Goal: Task Accomplishment & Management: Manage account settings

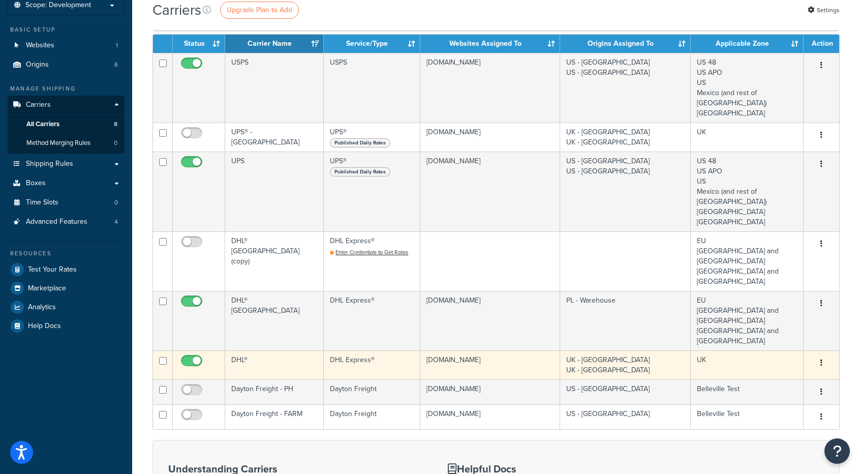
click at [824, 355] on button "button" at bounding box center [821, 363] width 14 height 16
click at [788, 340] on link "Edit" at bounding box center [780, 341] width 80 height 21
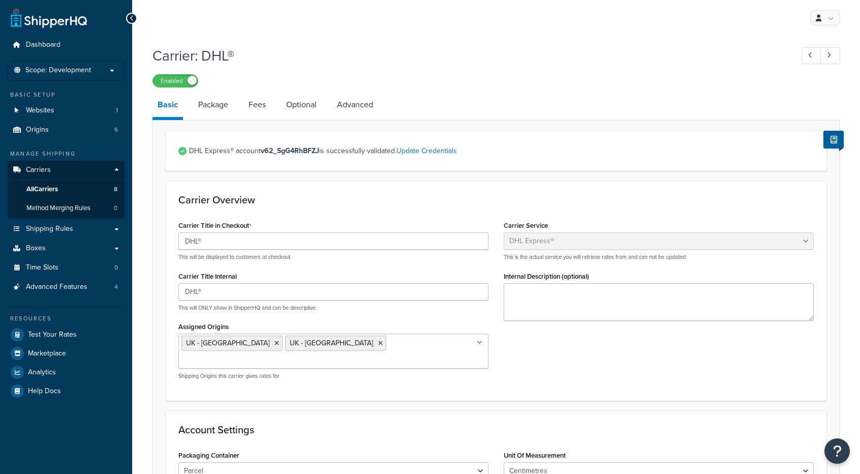
select select "dhl"
select select "convert_lb_kg"
select select "CM"
click at [46, 186] on span "All Carriers" at bounding box center [42, 189] width 32 height 9
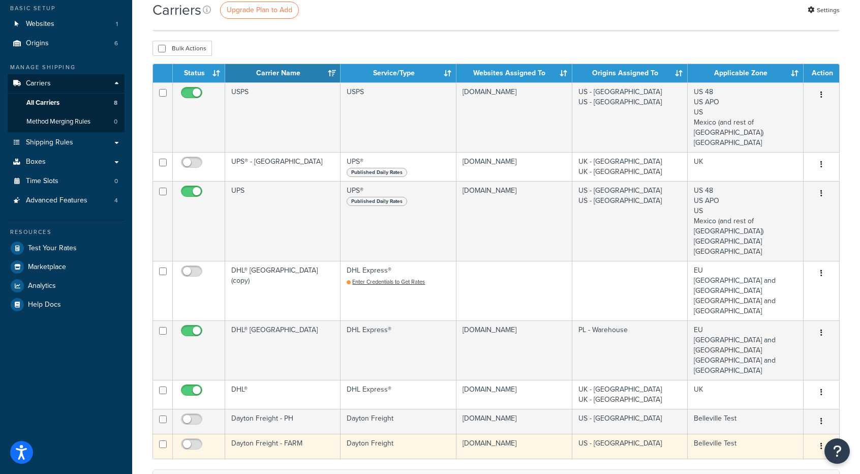
scroll to position [152, 0]
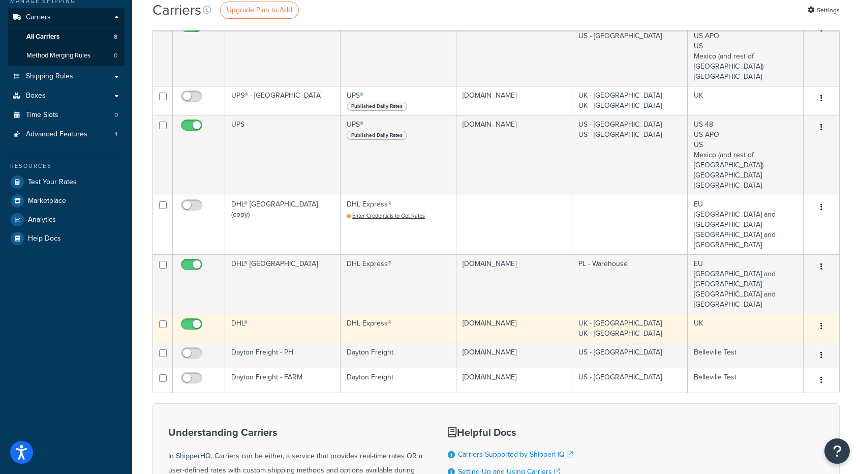
click at [824, 318] on button "button" at bounding box center [821, 326] width 14 height 16
click at [740, 303] on link "Edit" at bounding box center [780, 304] width 80 height 21
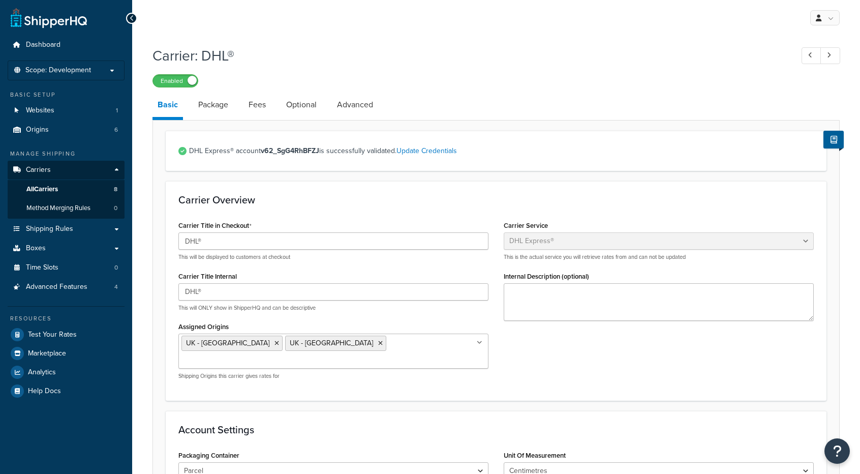
select select "dhl"
select select "convert_lb_kg"
select select "CM"
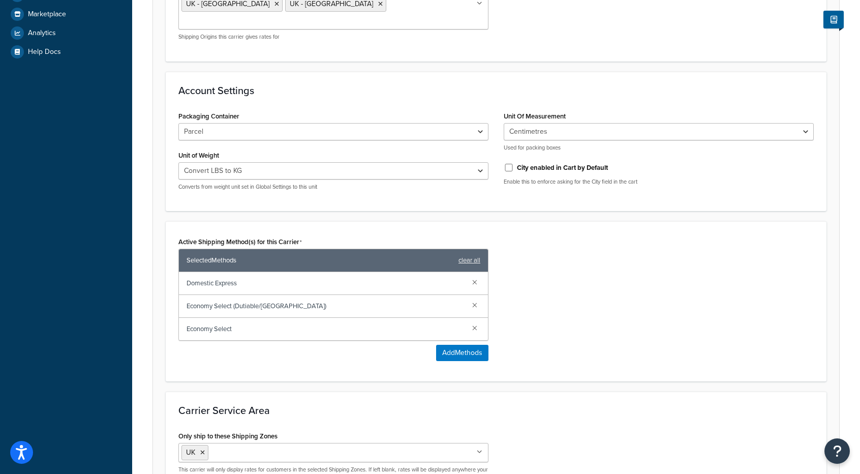
scroll to position [441, 0]
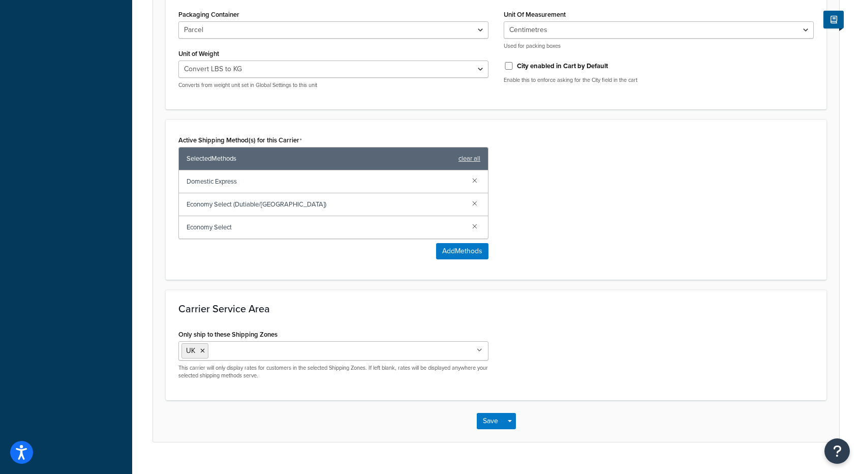
click at [240, 345] on input "Only ship to these Shipping Zones" at bounding box center [256, 350] width 90 height 11
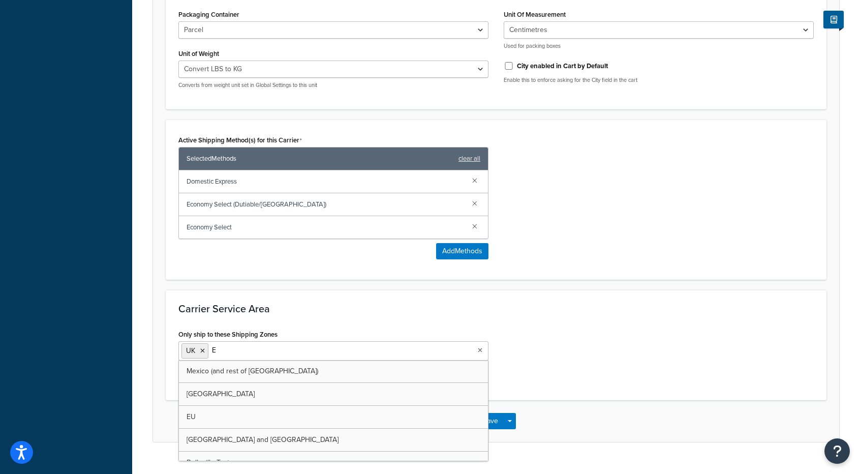
type input "EU"
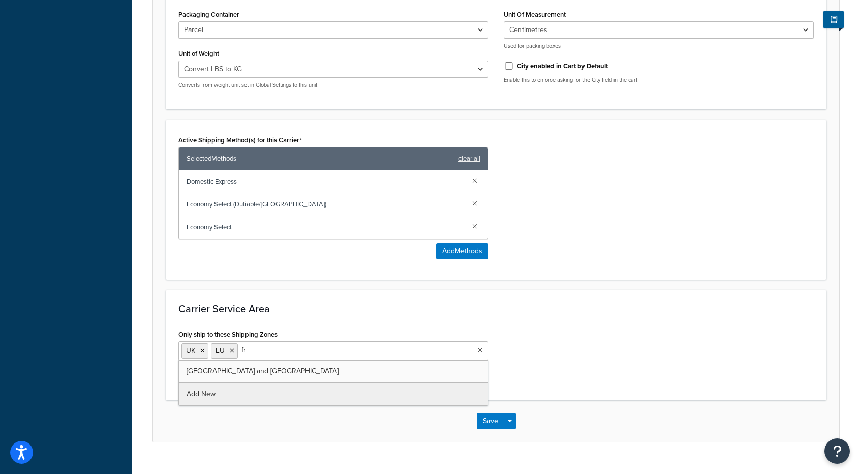
type input "fra"
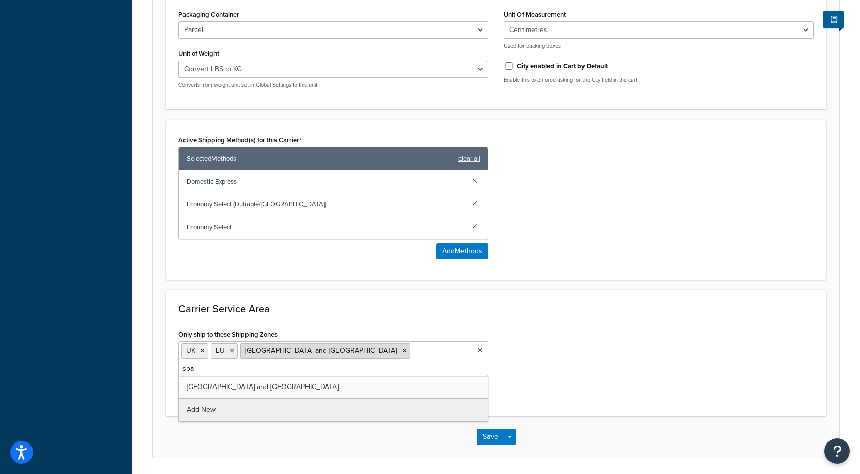
type input "spai"
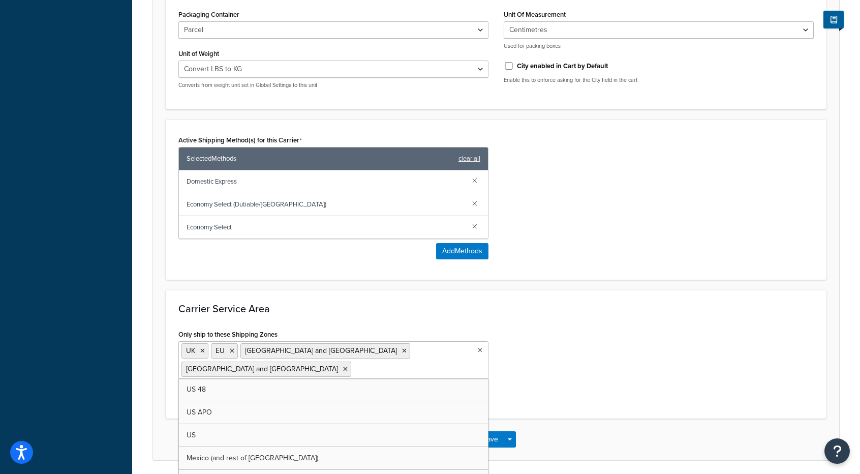
click at [578, 418] on div "Save Save Dropdown Save and Edit" at bounding box center [496, 439] width 686 height 42
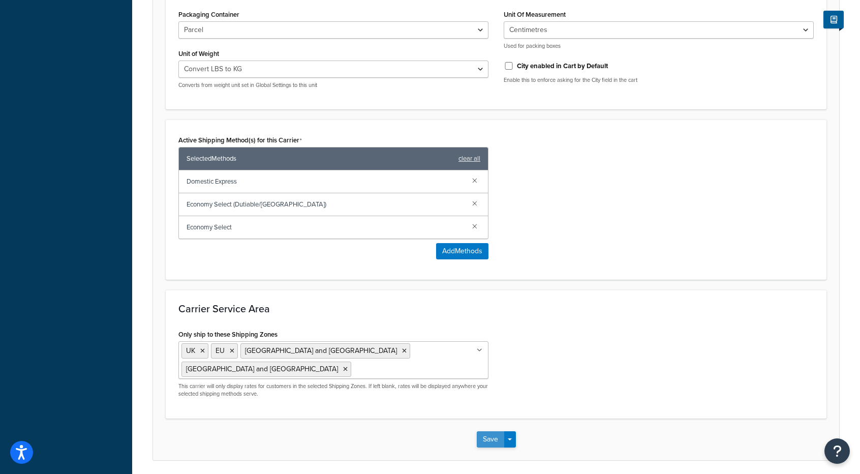
click at [494, 431] on button "Save" at bounding box center [490, 439] width 27 height 16
click at [567, 418] on div "Saving..." at bounding box center [496, 439] width 686 height 42
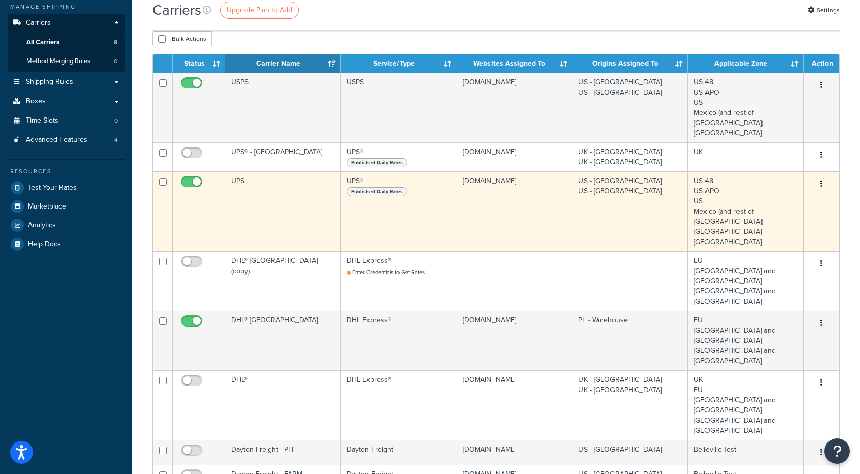
scroll to position [305, 0]
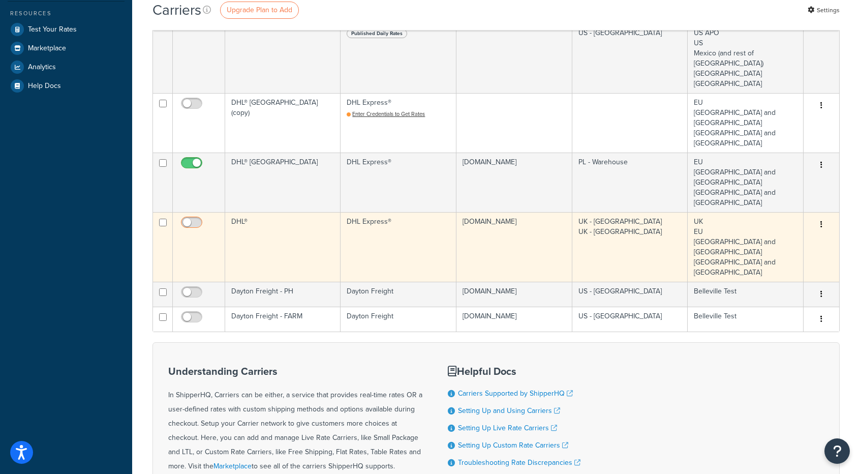
click at [192, 219] on input "checkbox" at bounding box center [193, 225] width 28 height 13
checkbox input "true"
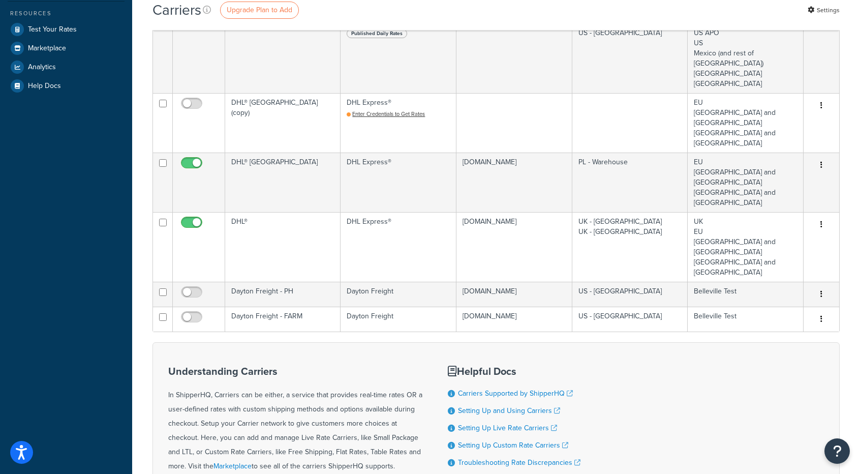
click at [626, 365] on div "Understanding Carriers In ShipperHQ, Carriers can be either, a service that pro…" at bounding box center [495, 439] width 687 height 195
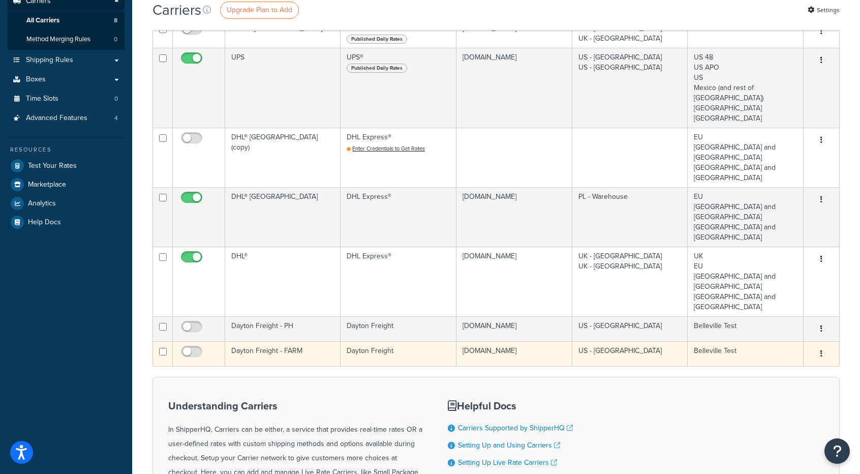
scroll to position [163, 0]
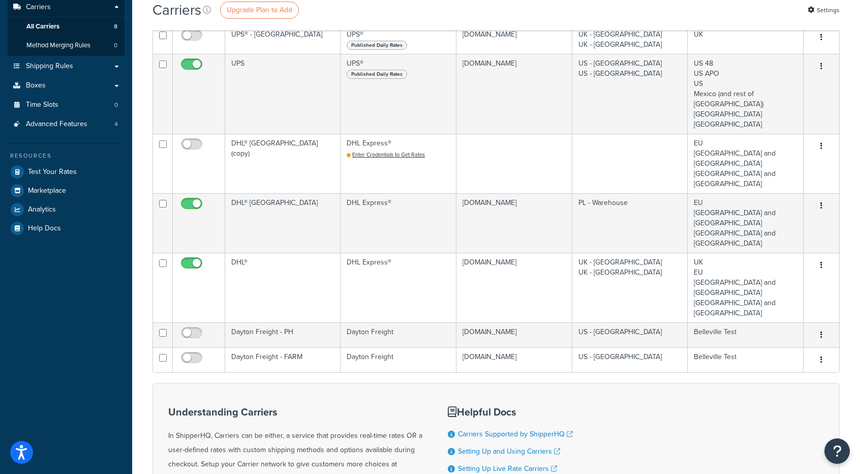
drag, startPoint x: 664, startPoint y: 382, endPoint x: 654, endPoint y: 377, distance: 11.4
click at [664, 383] on div "Understanding Carriers In ShipperHQ, Carriers can be either, a service that pro…" at bounding box center [495, 480] width 687 height 195
